Goal: Information Seeking & Learning: Learn about a topic

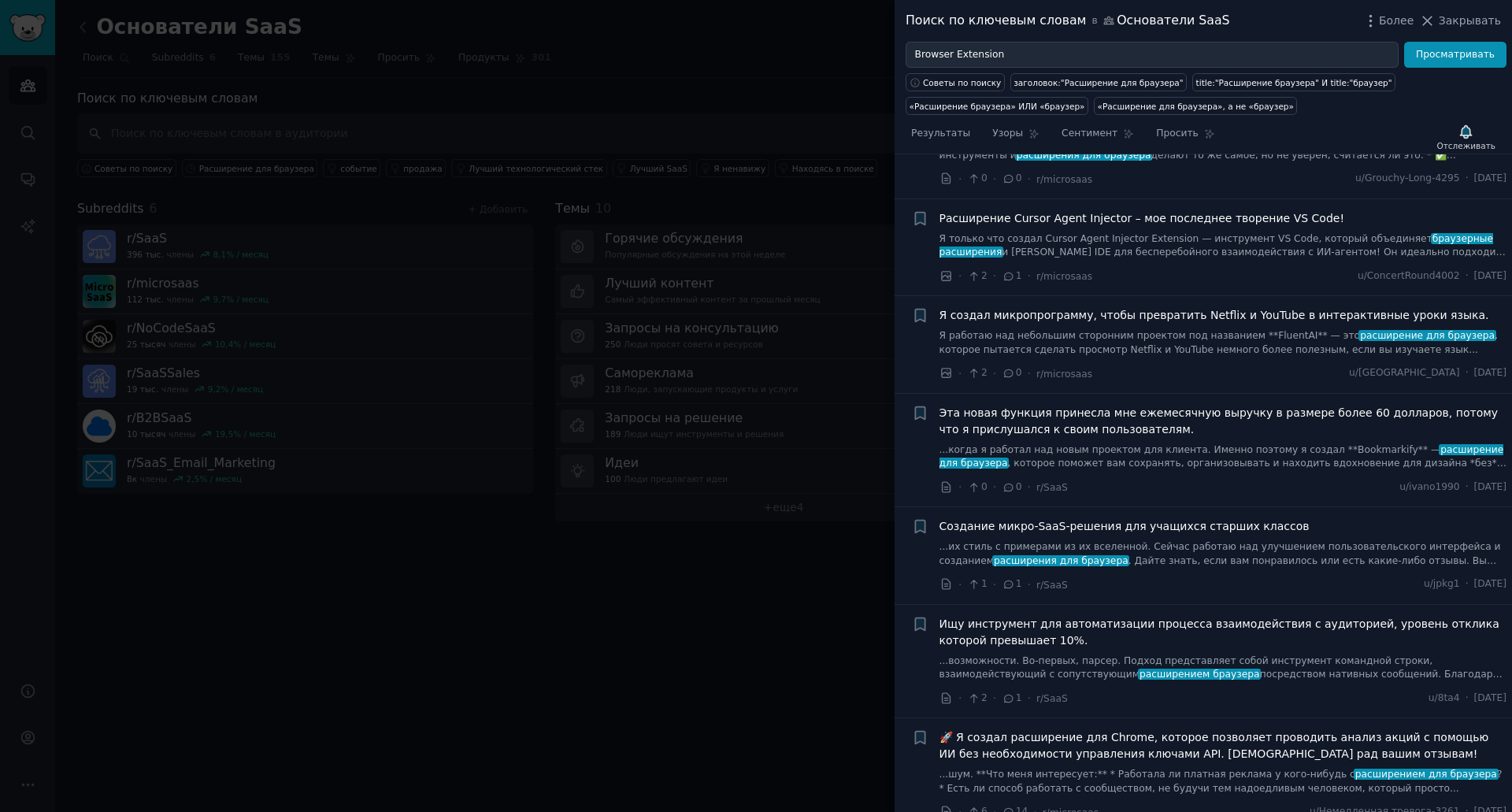
scroll to position [3622, 0]
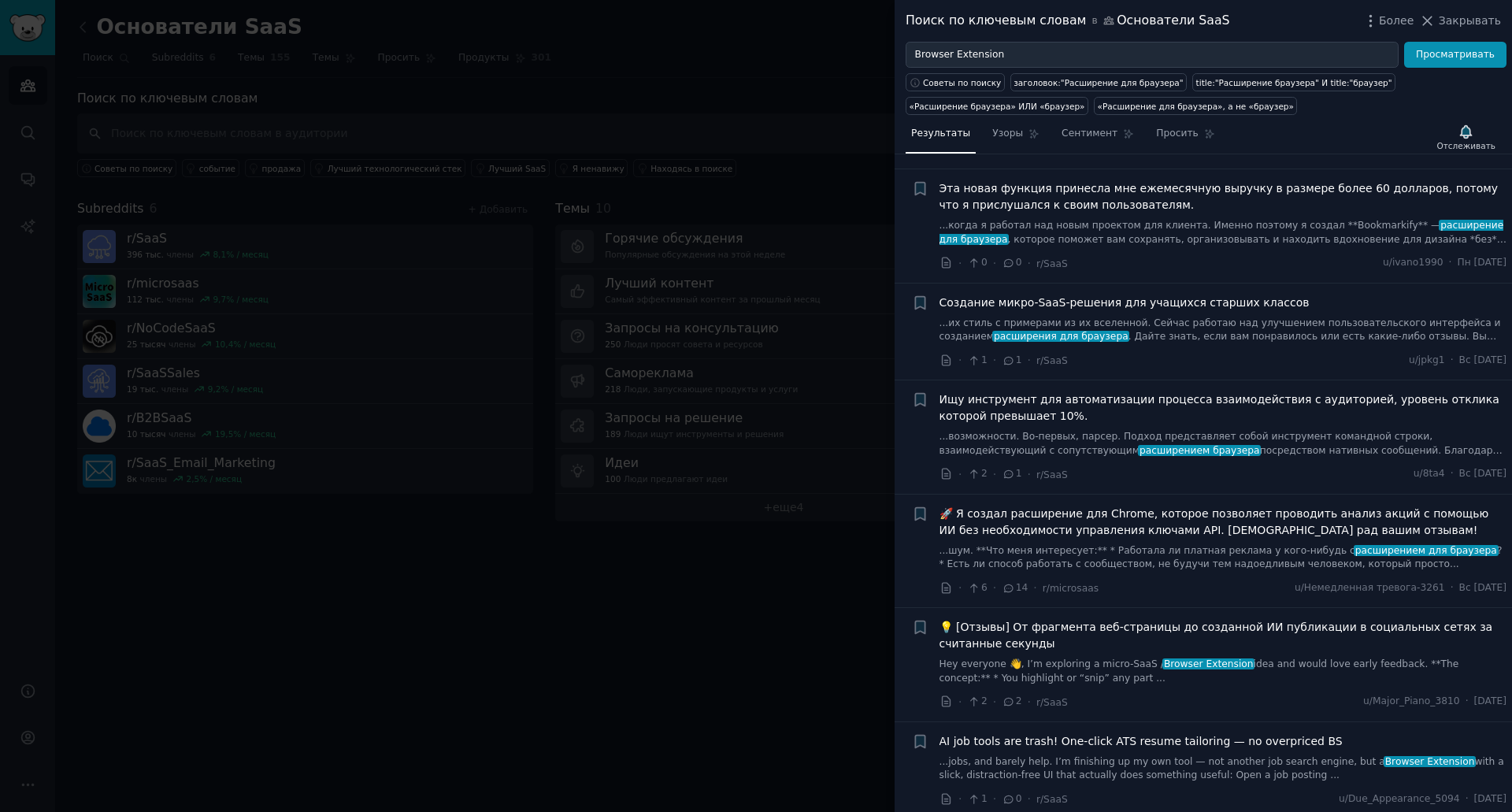
scroll to position [2440, 0]
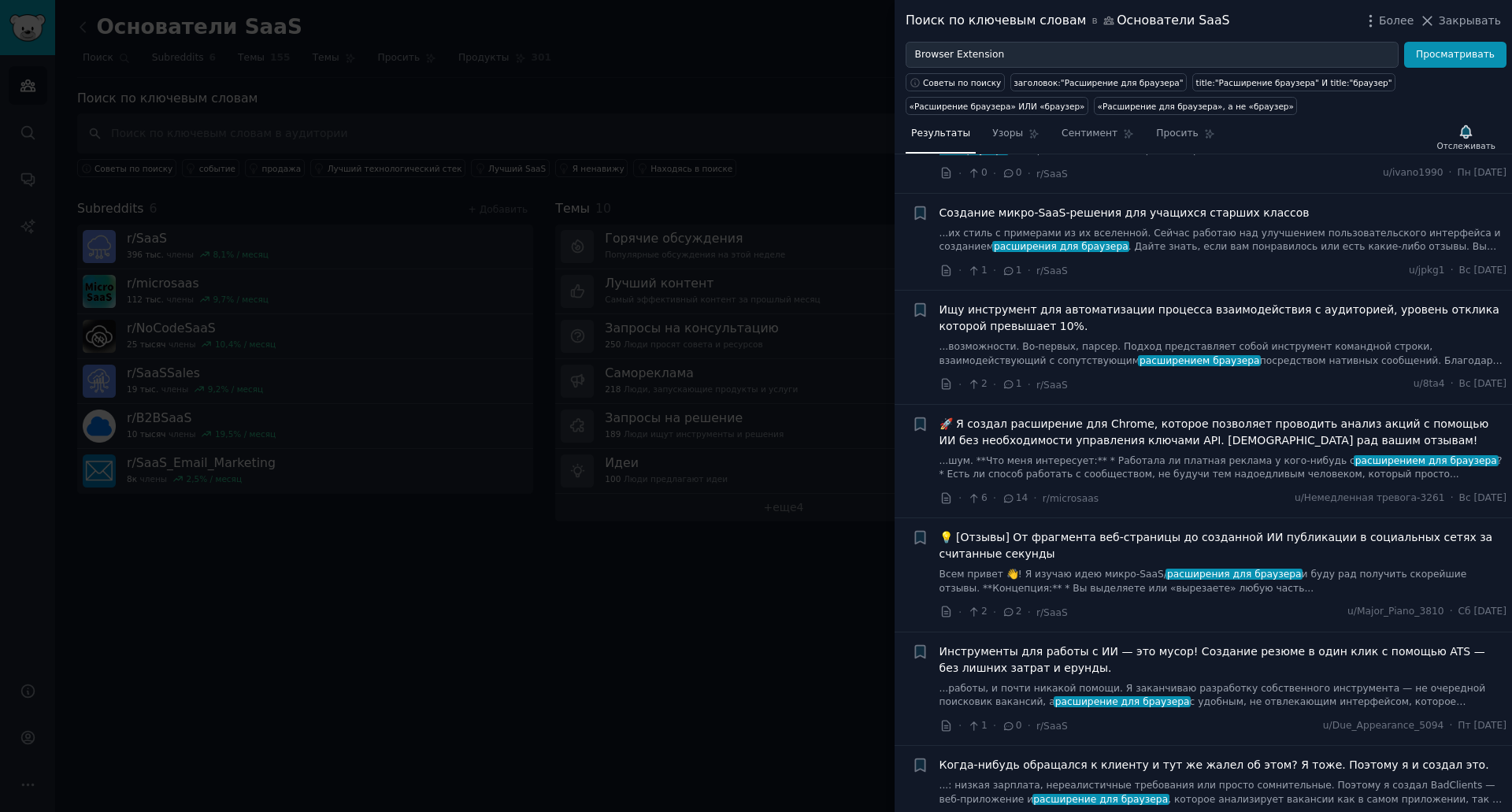
click at [1202, 262] on li "+ Создание микро-SaaS-решения для учащихся старших классов ...их стиль с пример…" at bounding box center [1203, 242] width 617 height 97
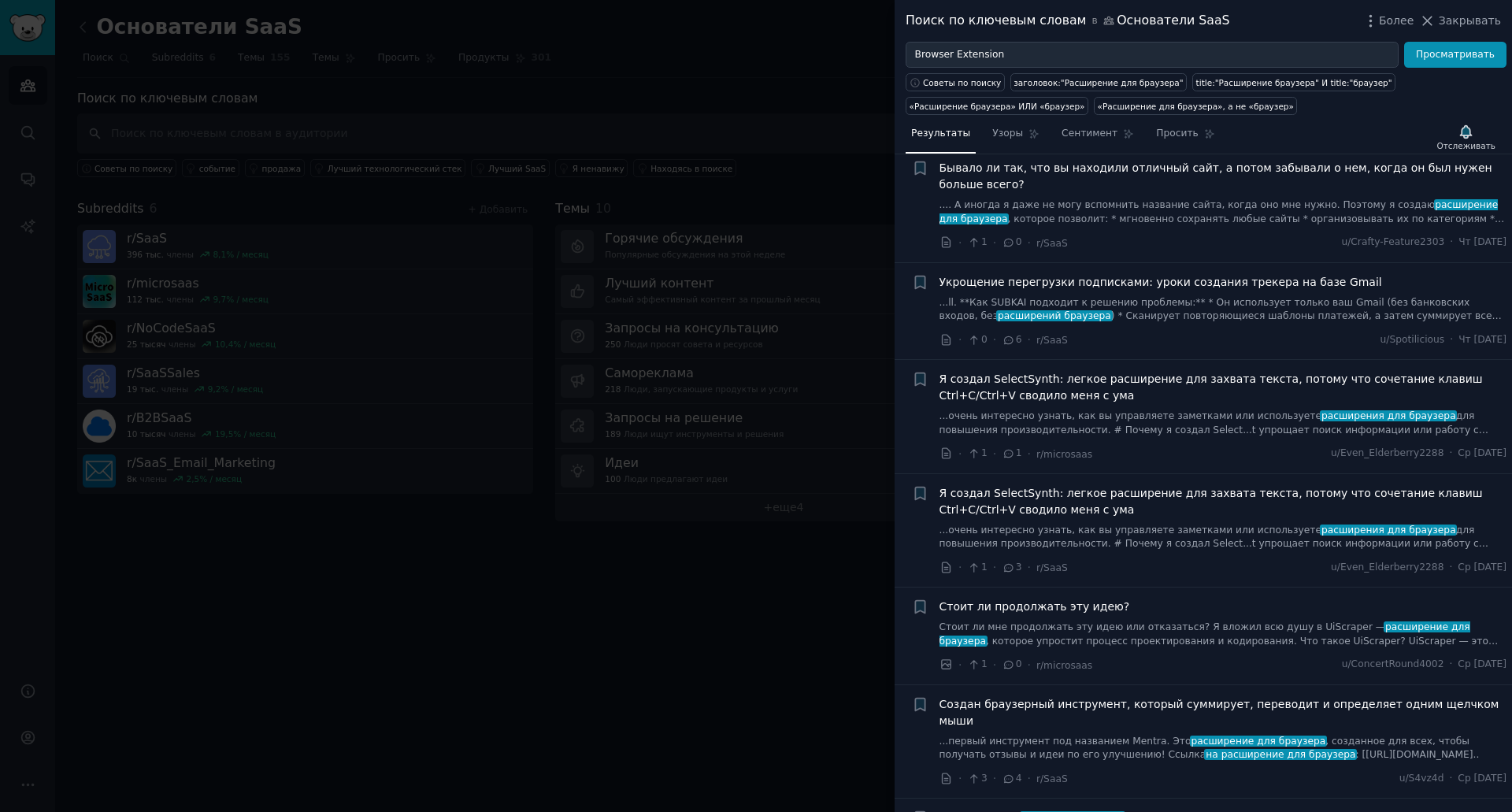
scroll to position [3307, 0]
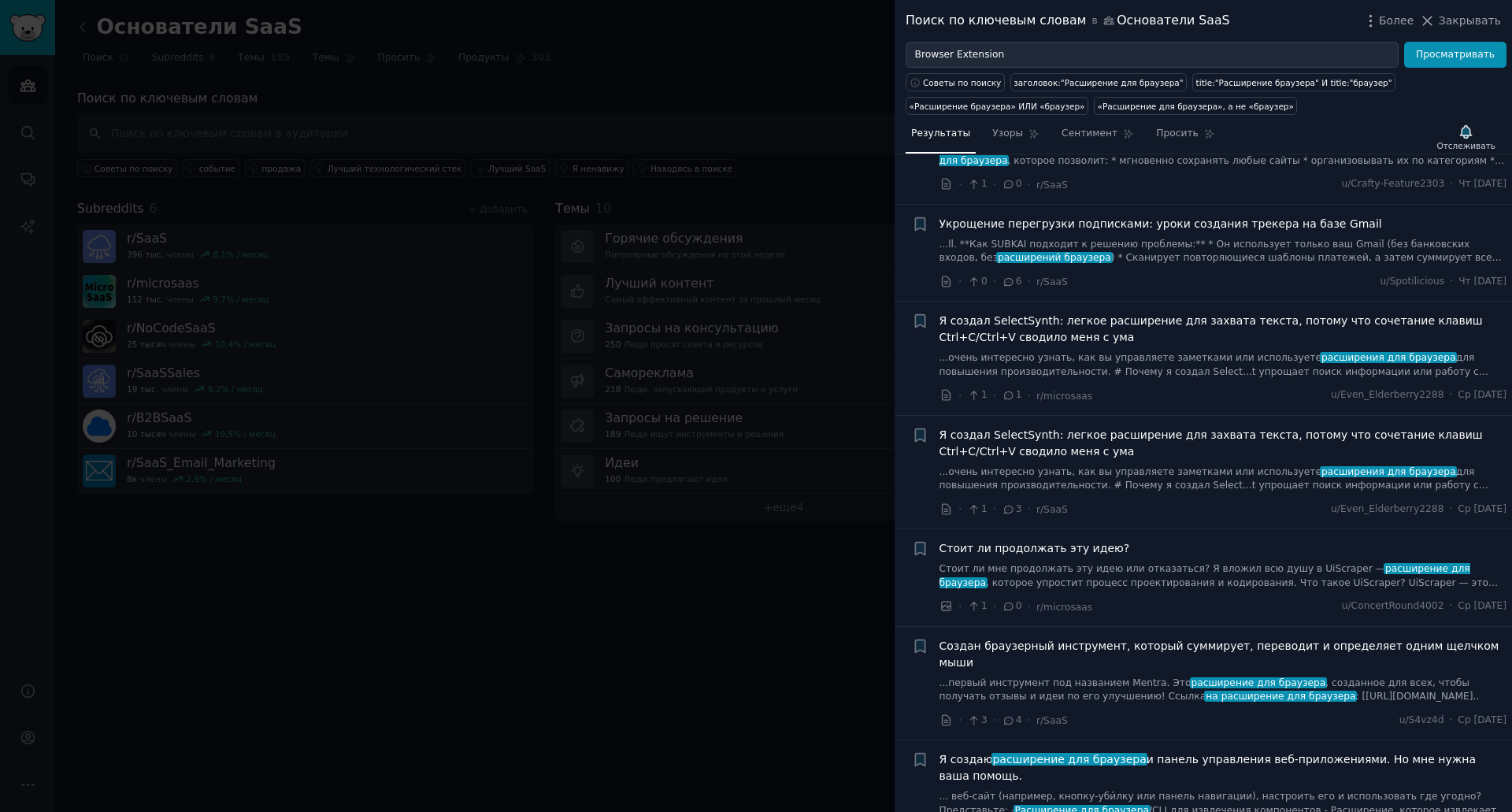
drag, startPoint x: 355, startPoint y: 580, endPoint x: 363, endPoint y: 572, distance: 11.3
click at [355, 580] on div at bounding box center [756, 406] width 1512 height 812
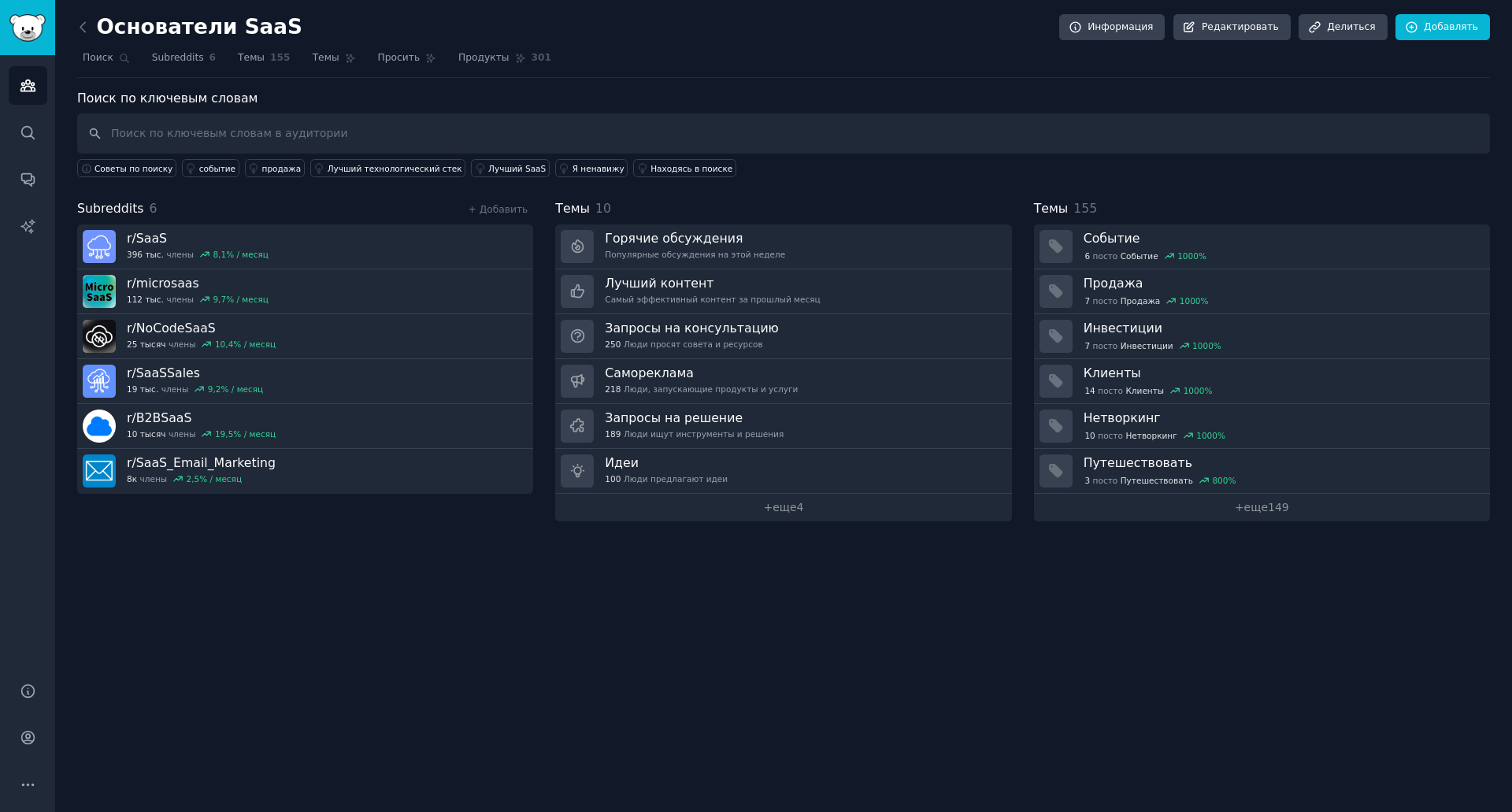
click at [363, 572] on div at bounding box center [756, 406] width 1512 height 812
click at [170, 130] on input "text" at bounding box center [783, 133] width 1412 height 40
click at [81, 30] on icon at bounding box center [83, 27] width 16 height 16
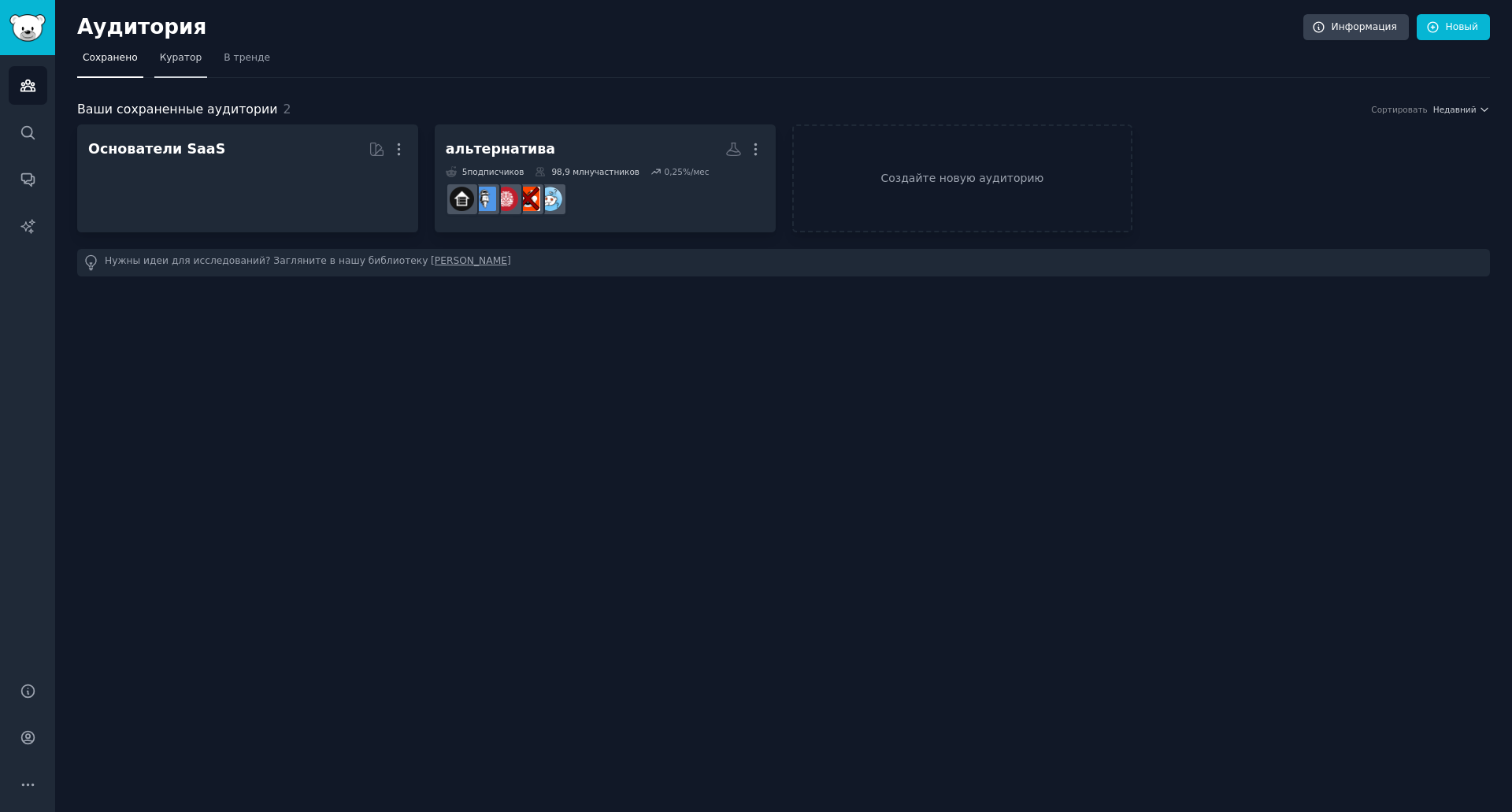
click at [162, 68] on link "Куратор" at bounding box center [181, 62] width 54 height 32
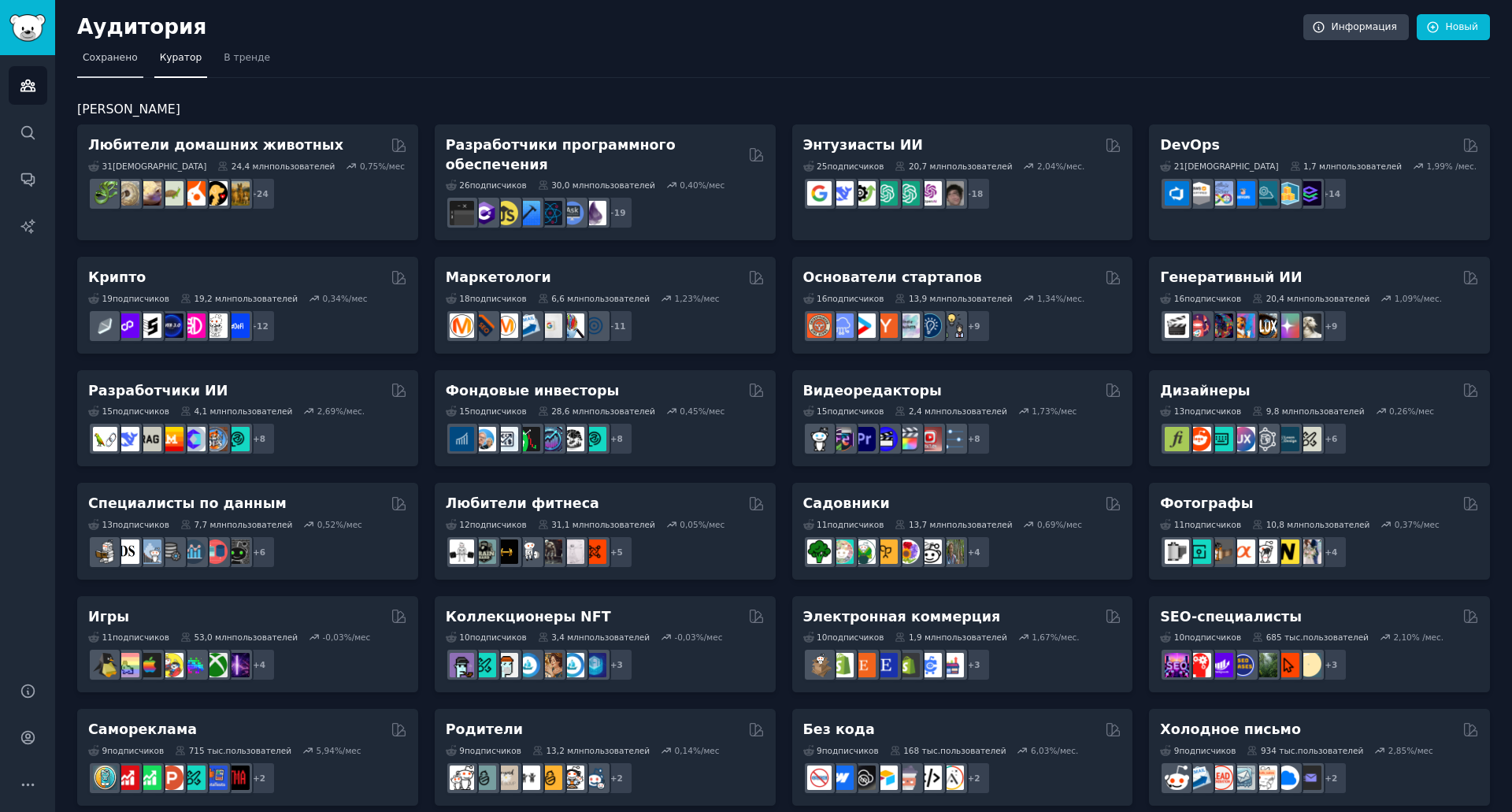
click at [116, 56] on font "Сохранено" at bounding box center [109, 57] width 55 height 11
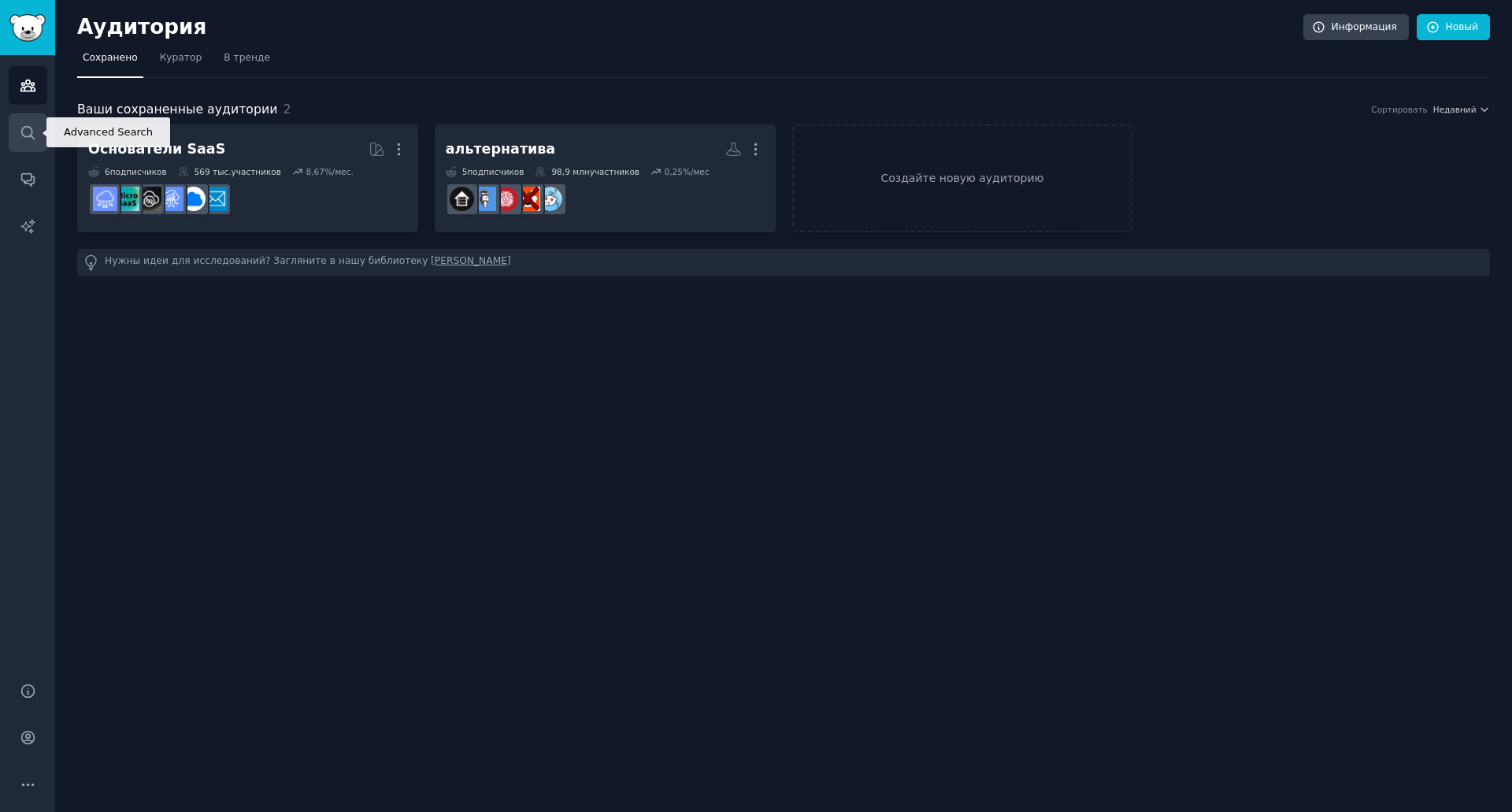
click at [39, 129] on link "Поиск" at bounding box center [28, 132] width 39 height 39
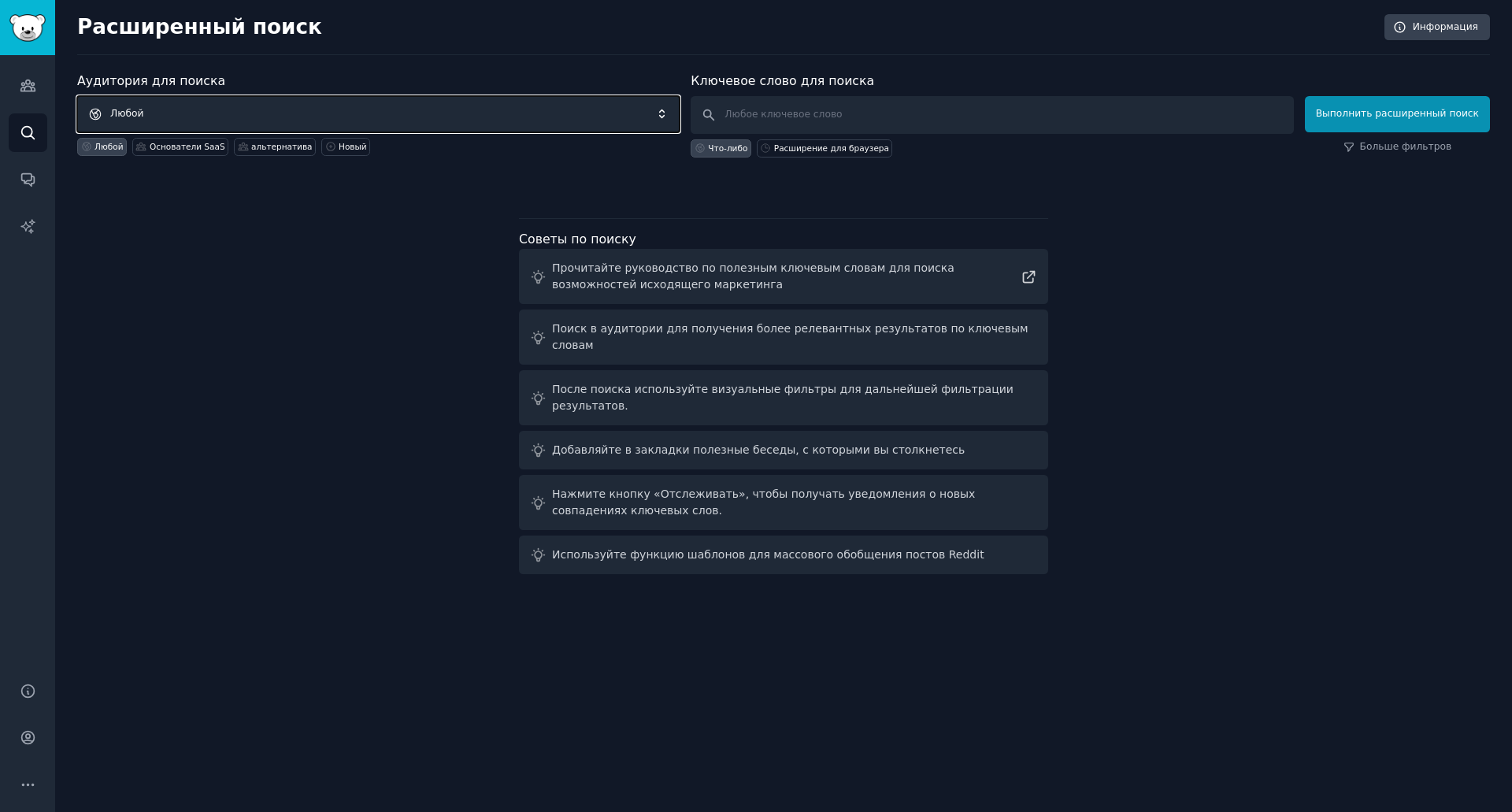
drag, startPoint x: 228, startPoint y: 105, endPoint x: 197, endPoint y: 116, distance: 32.9
click at [197, 116] on span "Любой" at bounding box center [378, 114] width 602 height 36
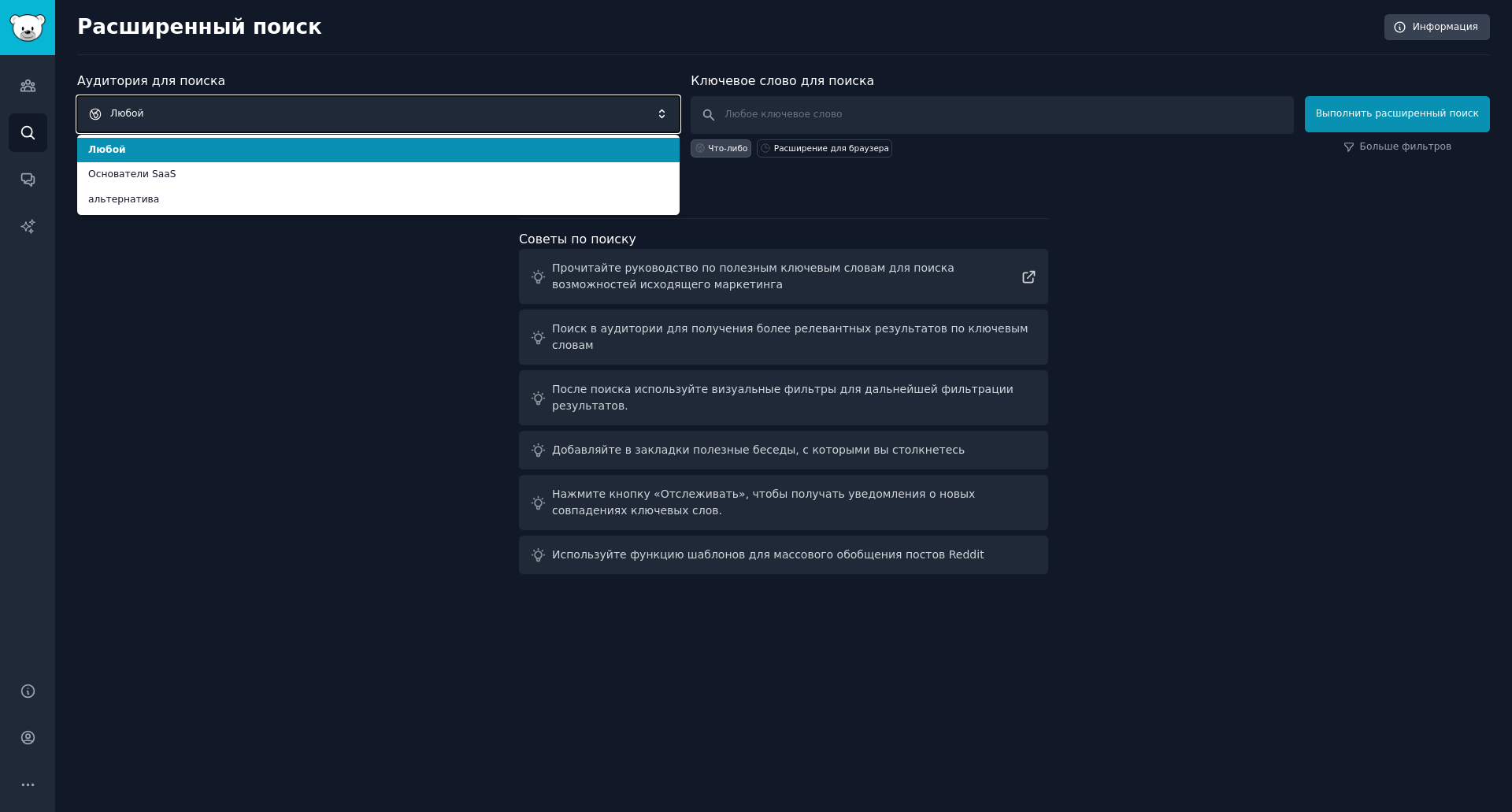
click at [225, 119] on span "Любой" at bounding box center [378, 114] width 602 height 36
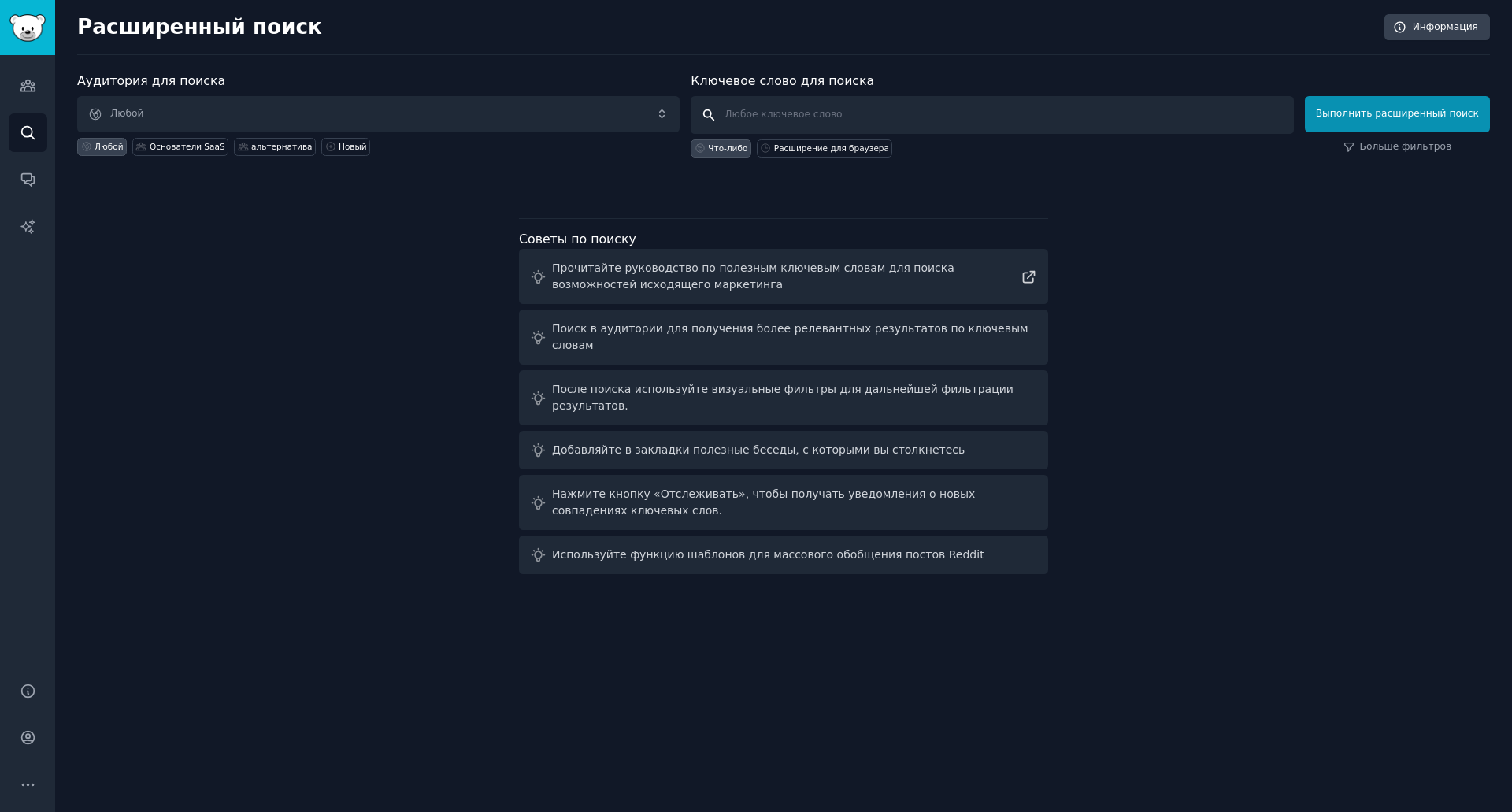
click at [862, 110] on input "text" at bounding box center [992, 115] width 602 height 38
drag, startPoint x: 862, startPoint y: 110, endPoint x: 799, endPoint y: 150, distance: 74.6
click at [799, 150] on font "Расширение для браузера" at bounding box center [832, 148] width 115 height 10
type input "Browser Extension"
click at [1427, 117] on font "Выполнить расширенный поиск" at bounding box center [1397, 113] width 163 height 11
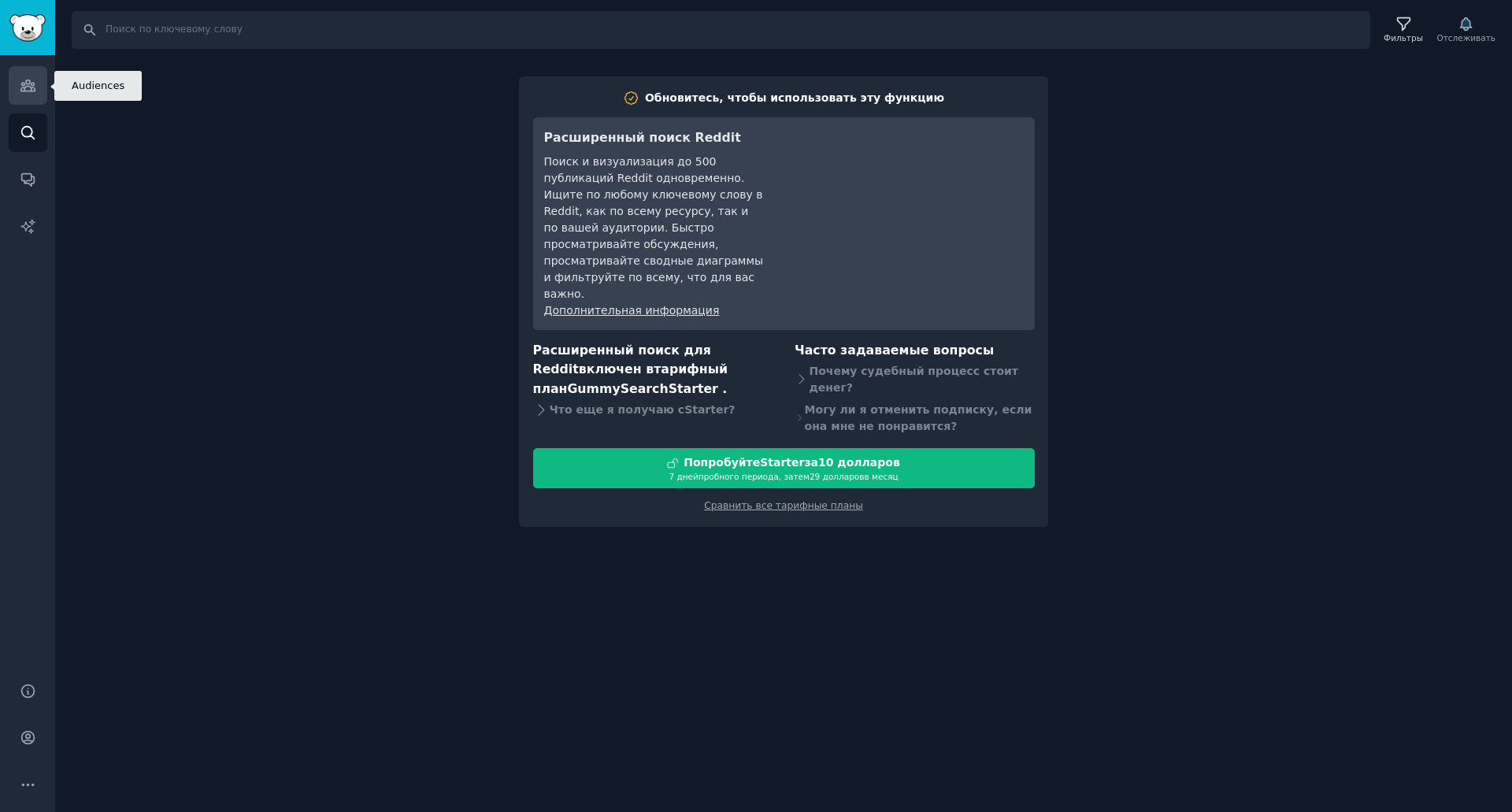
click at [45, 78] on link "Аудитория" at bounding box center [28, 85] width 39 height 39
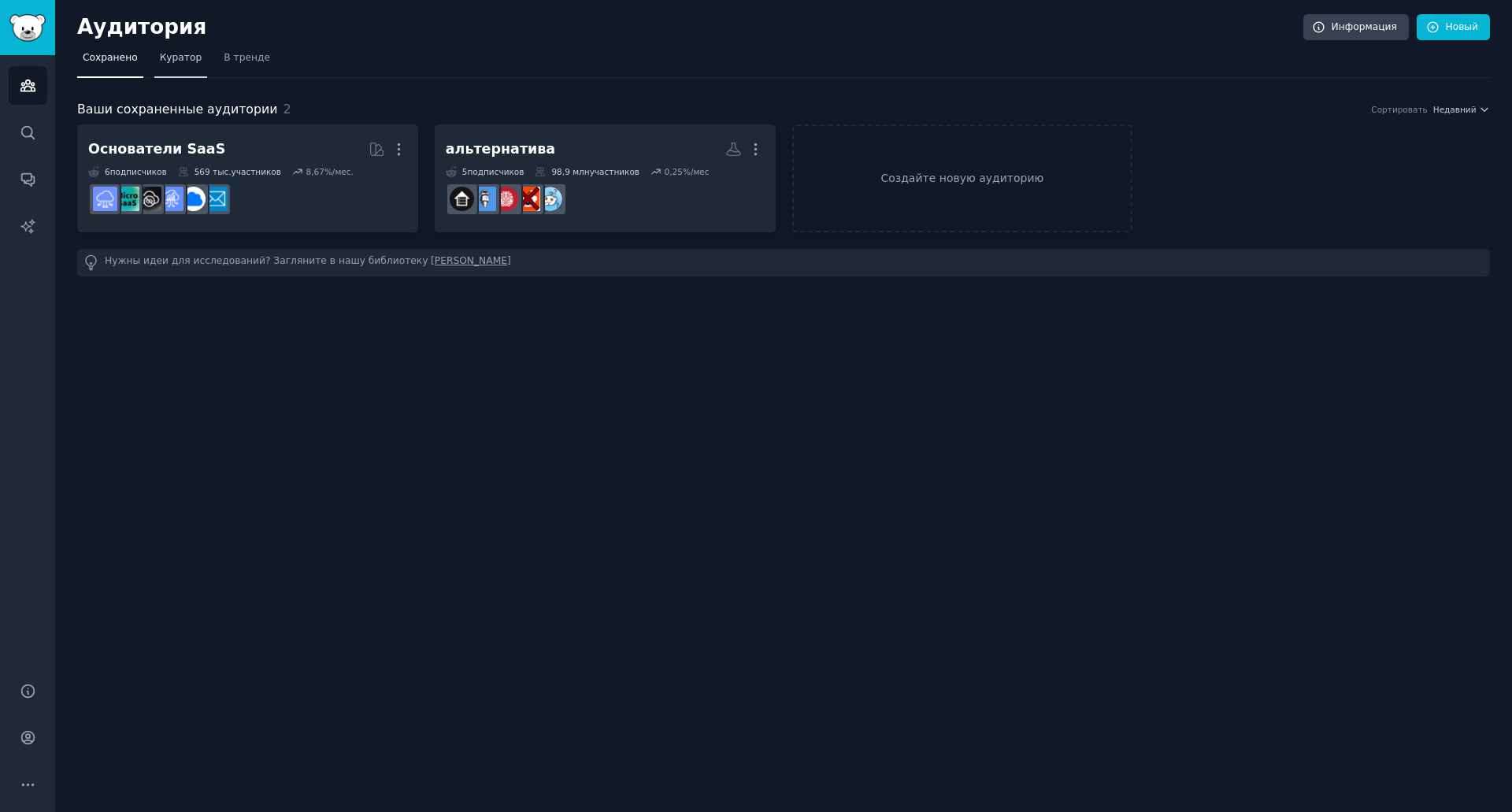
click at [182, 59] on font "Куратор" at bounding box center [180, 57] width 42 height 11
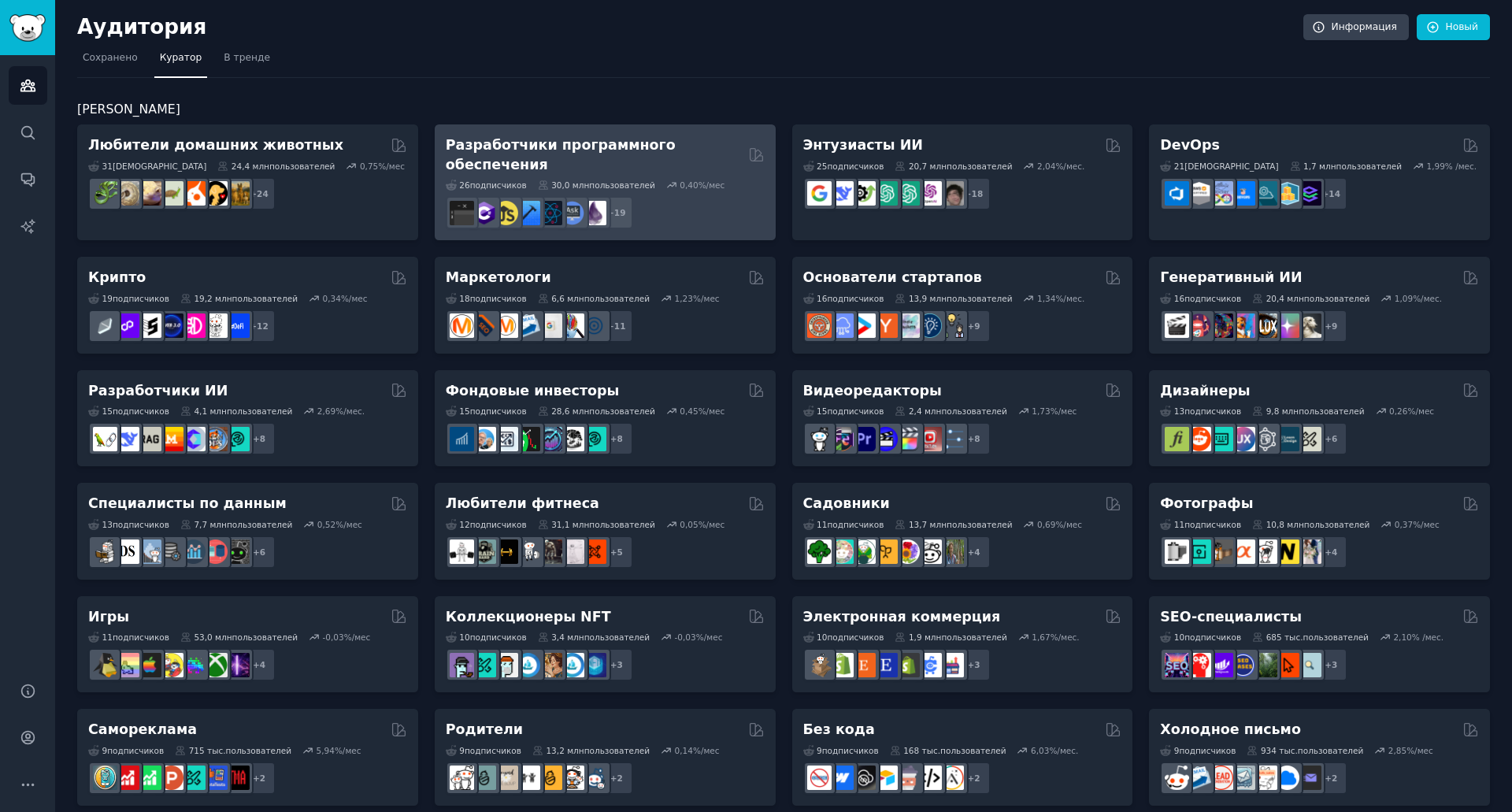
click at [491, 150] on font "Разработчики программного обеспечения" at bounding box center [561, 154] width 230 height 35
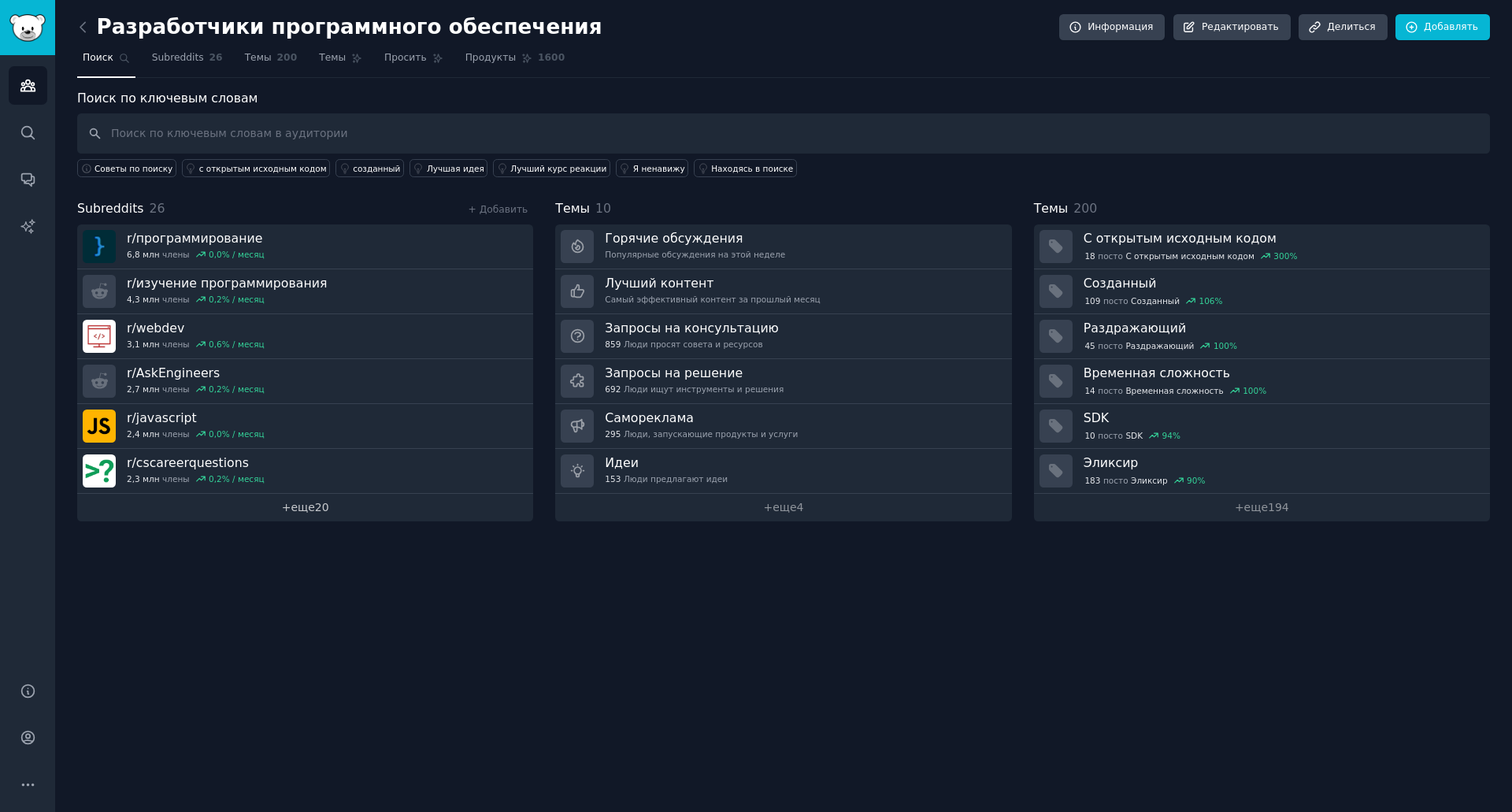
click at [264, 507] on link "+ еще 20" at bounding box center [305, 507] width 456 height 28
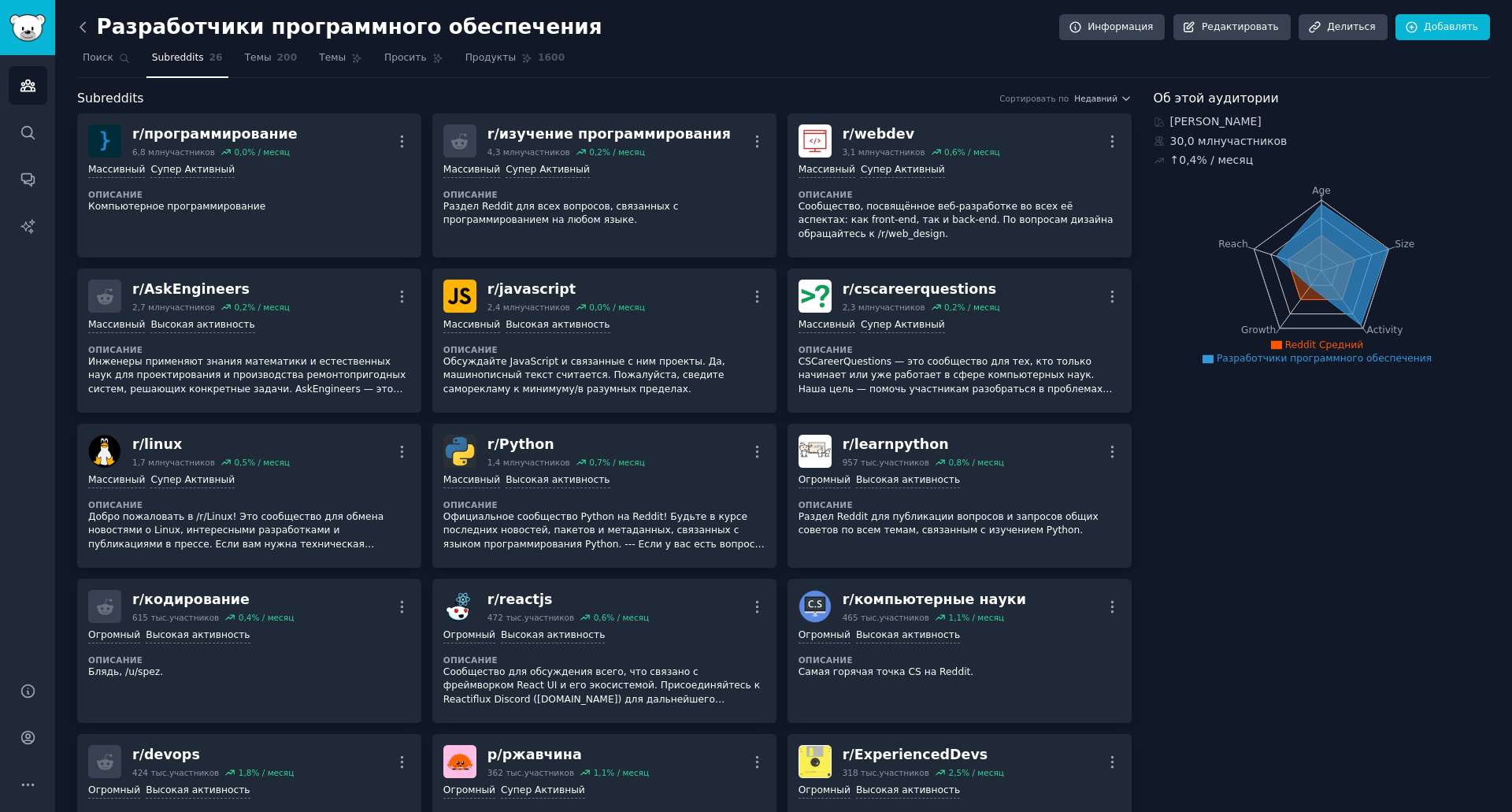
click at [87, 26] on icon at bounding box center [83, 27] width 16 height 16
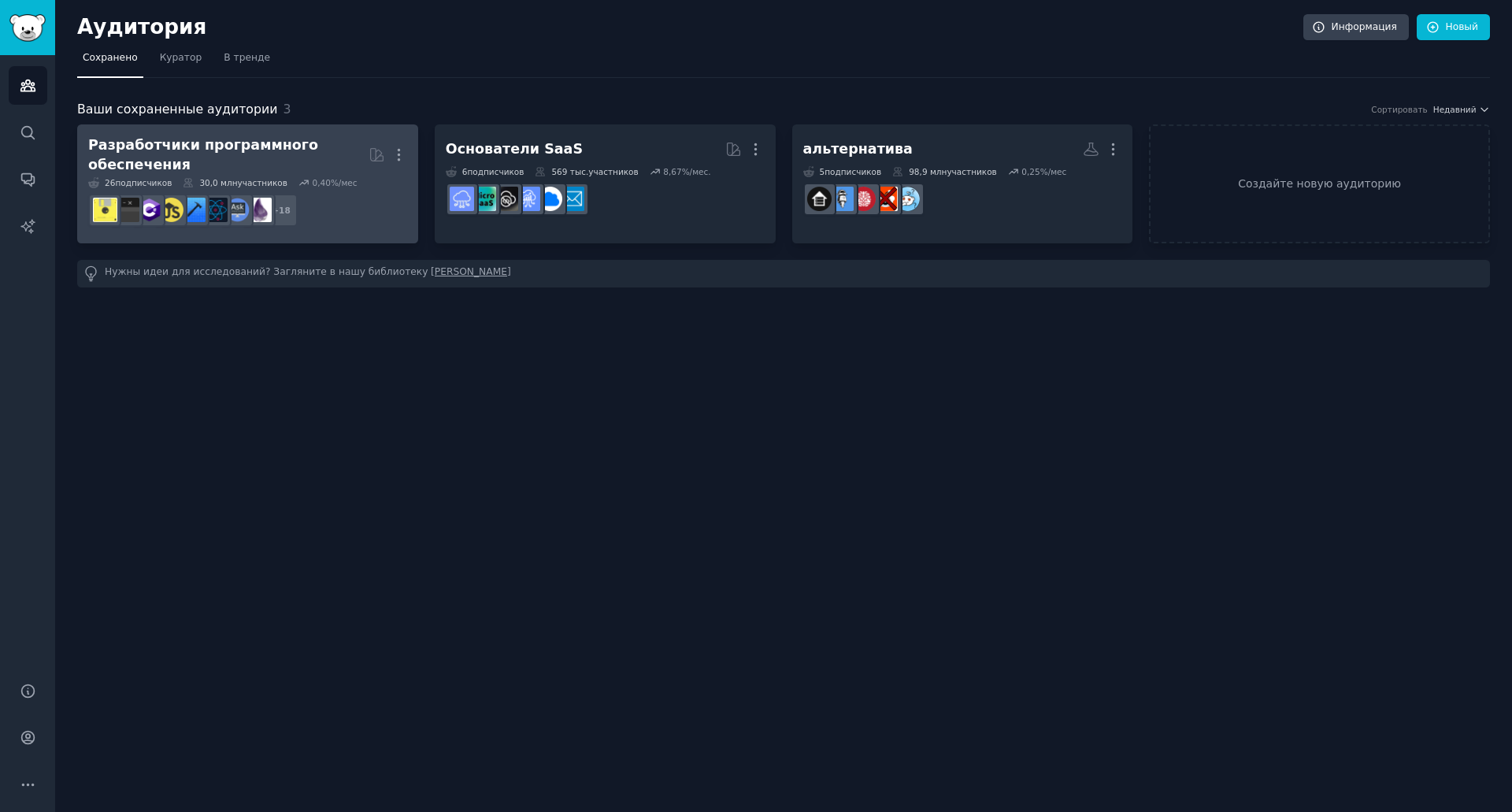
click at [203, 149] on font "Разработчики программного обеспечения" at bounding box center [203, 154] width 230 height 35
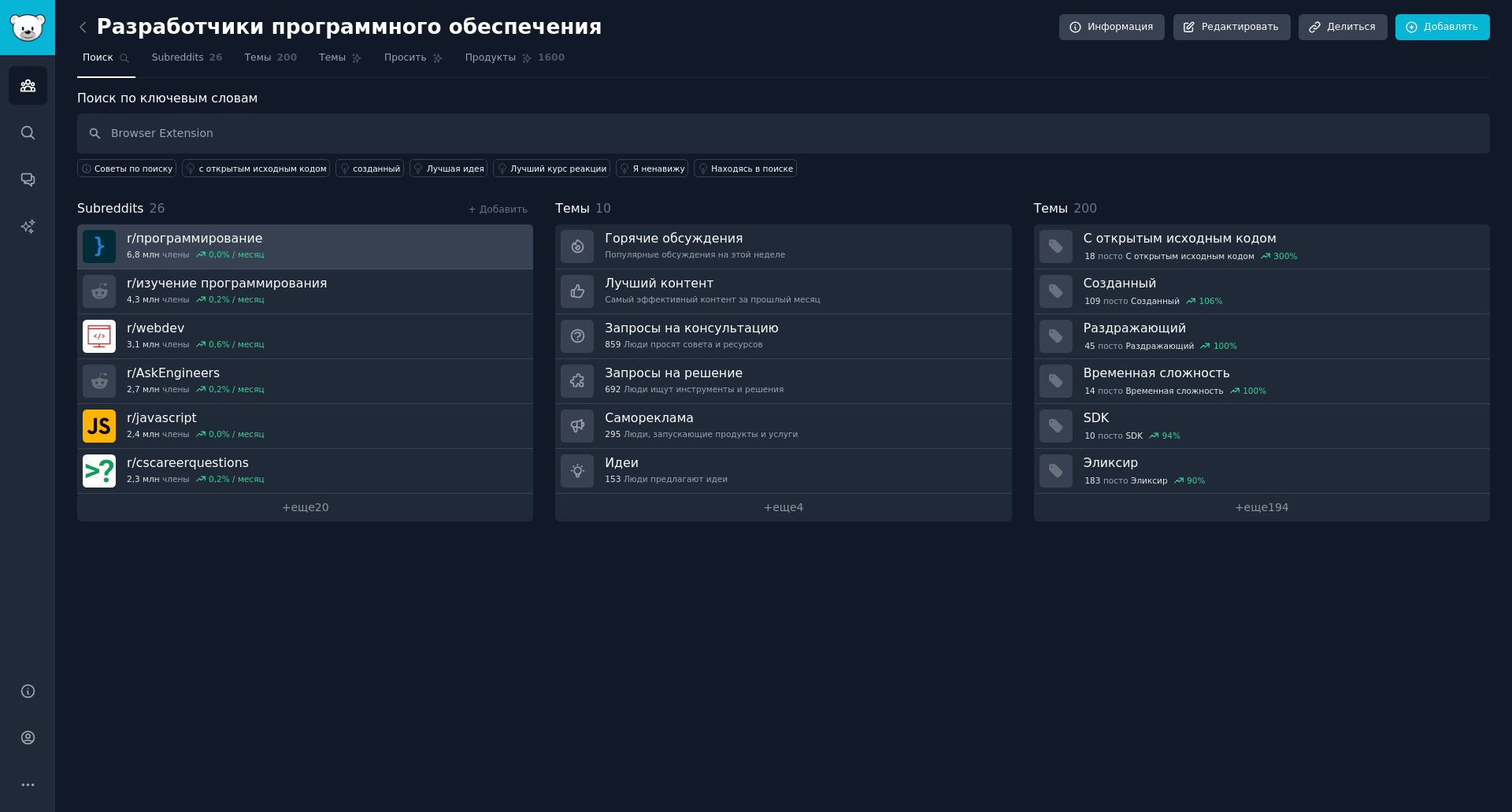
type input "Browser Extension"
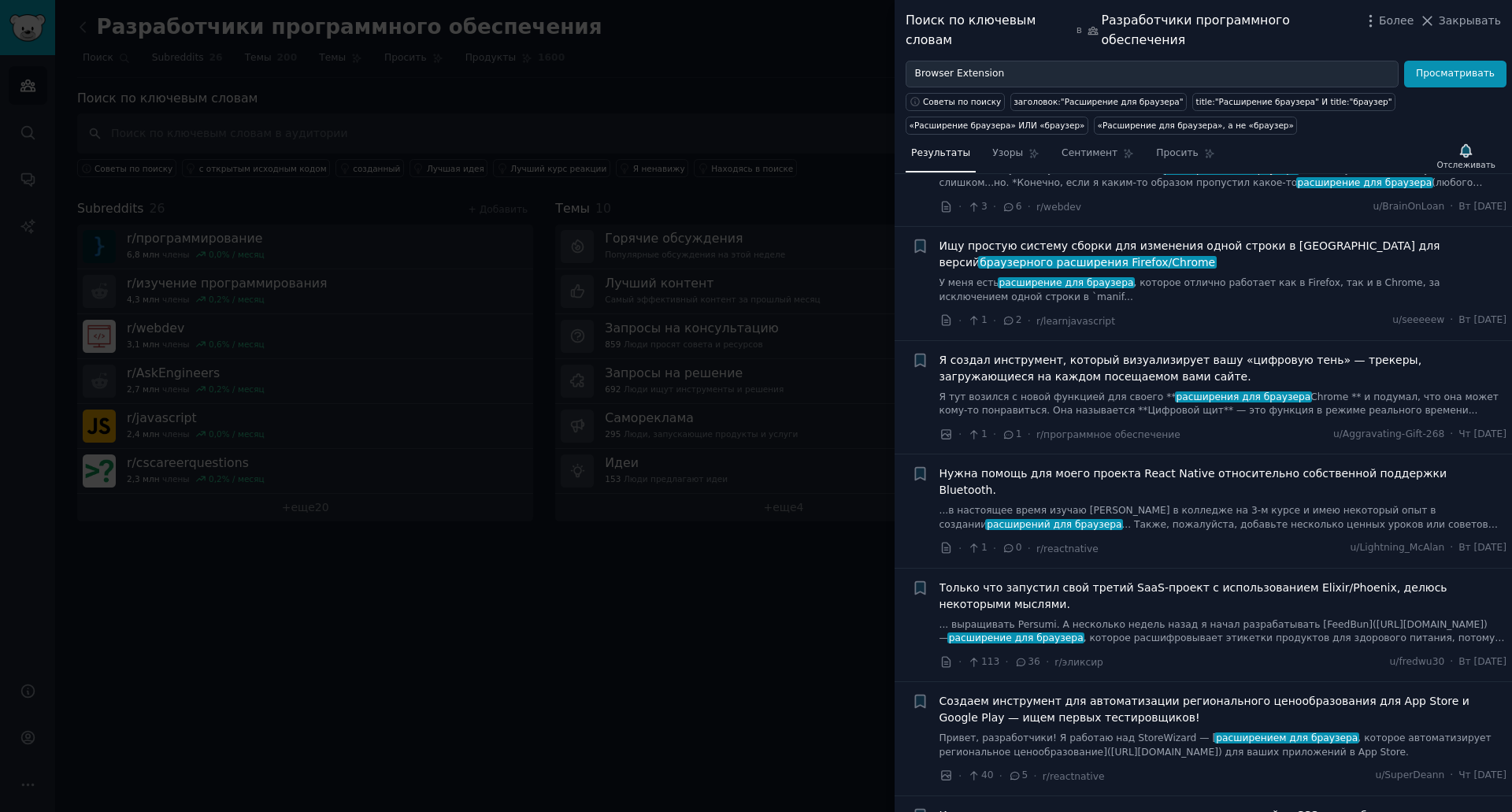
scroll to position [2126, 0]
